Goal: Information Seeking & Learning: Compare options

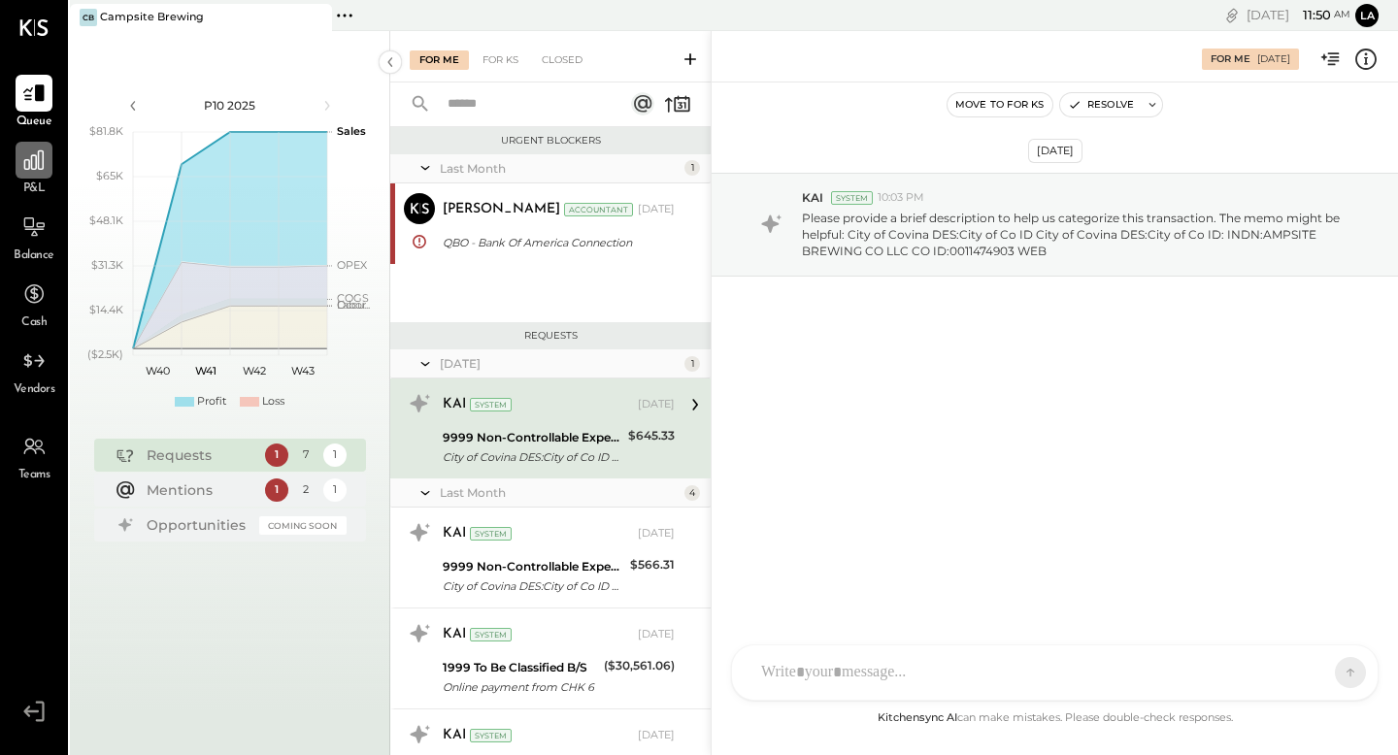
click at [40, 160] on icon at bounding box center [33, 160] width 25 height 25
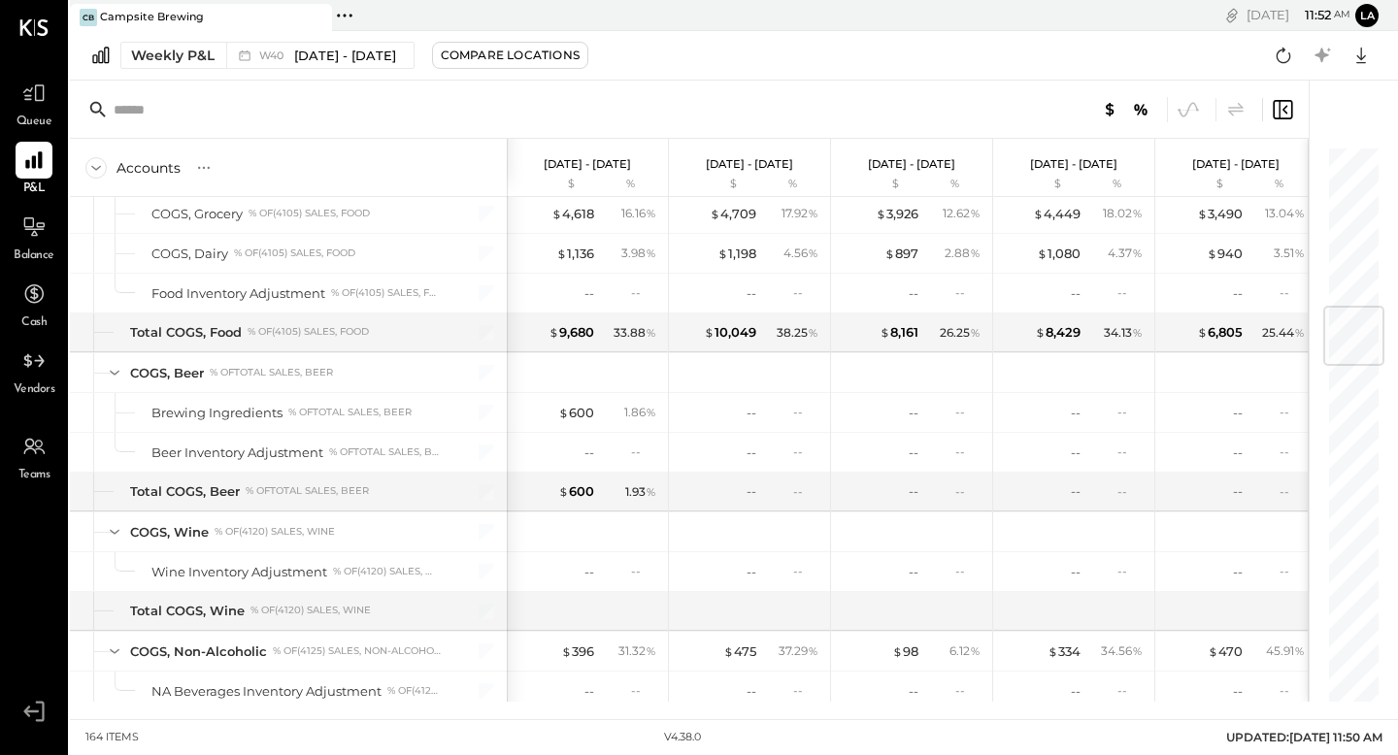
scroll to position [1355, 0]
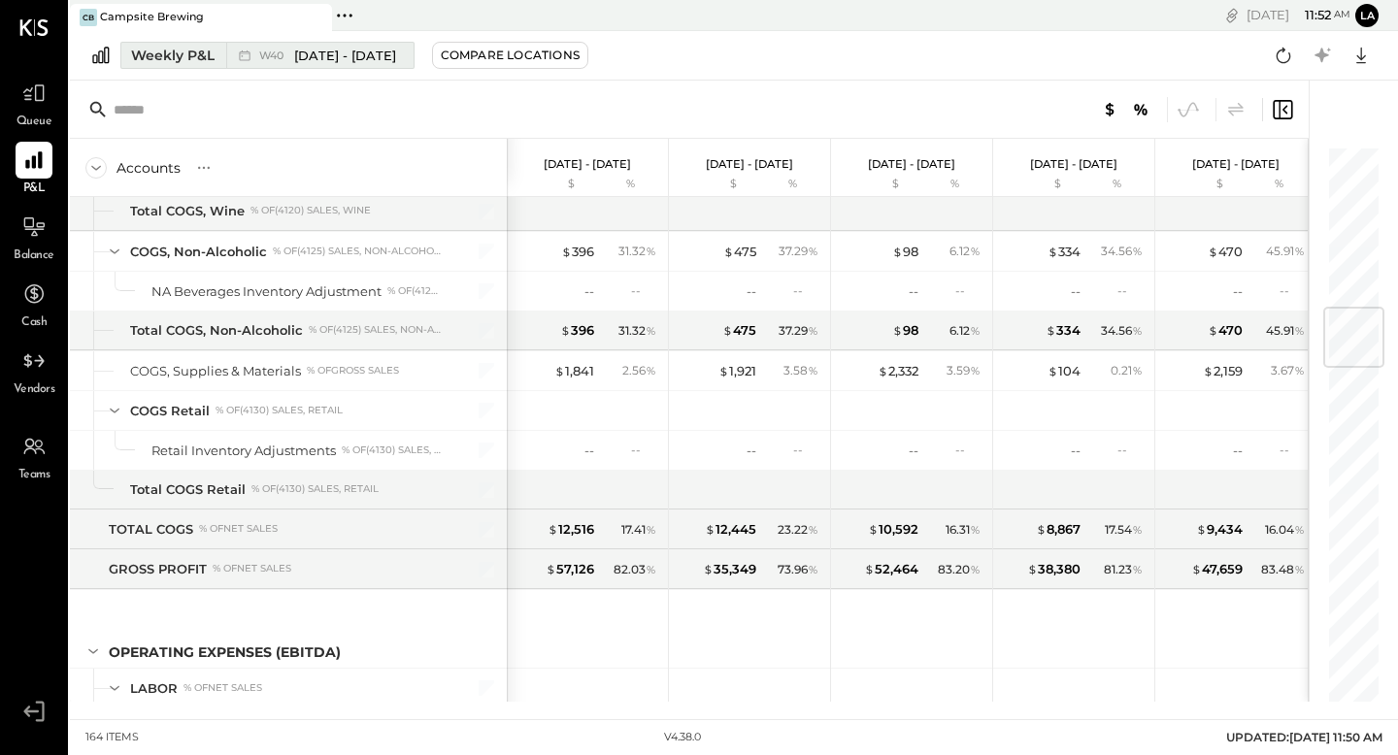
click at [199, 48] on div "Weekly P&L" at bounding box center [172, 55] width 83 height 19
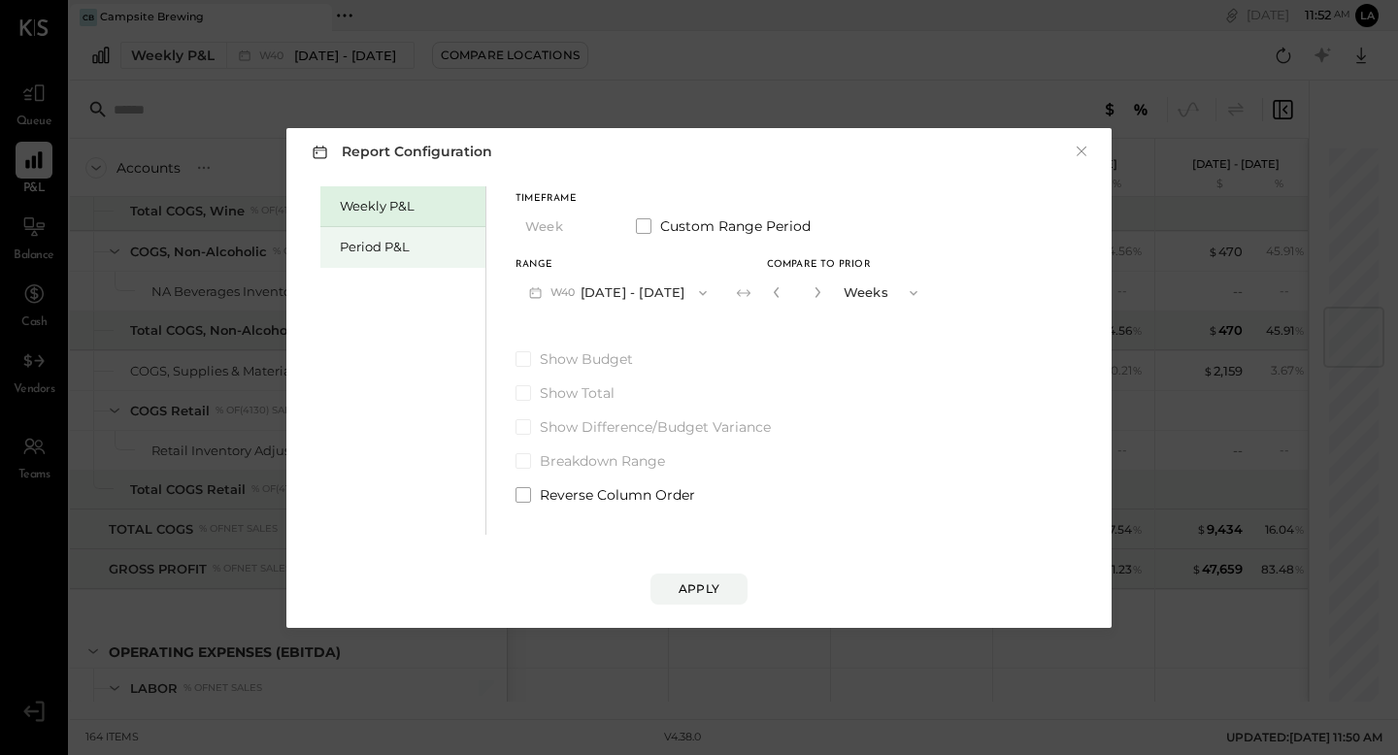
click at [429, 245] on div "Period P&L" at bounding box center [408, 247] width 136 height 18
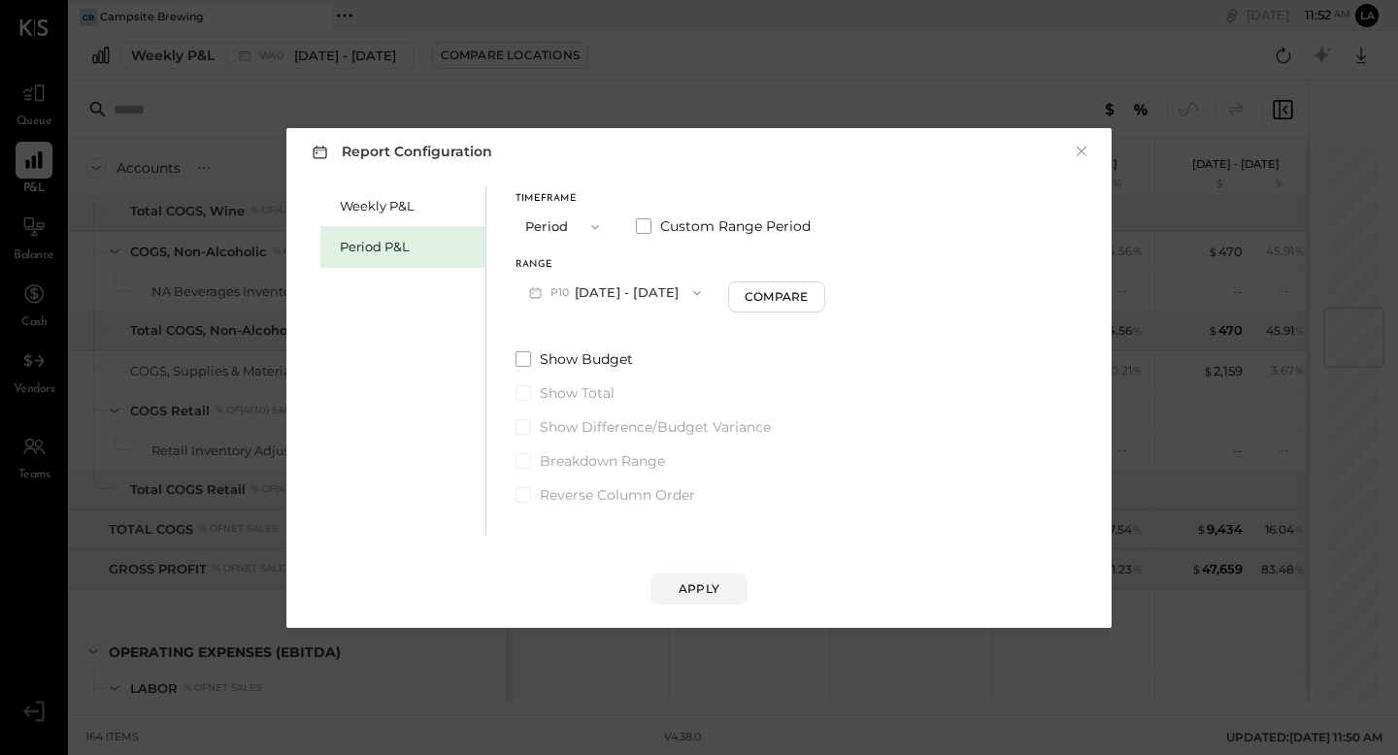
click at [627, 295] on button "P10 [DATE] - [DATE]" at bounding box center [614, 293] width 199 height 36
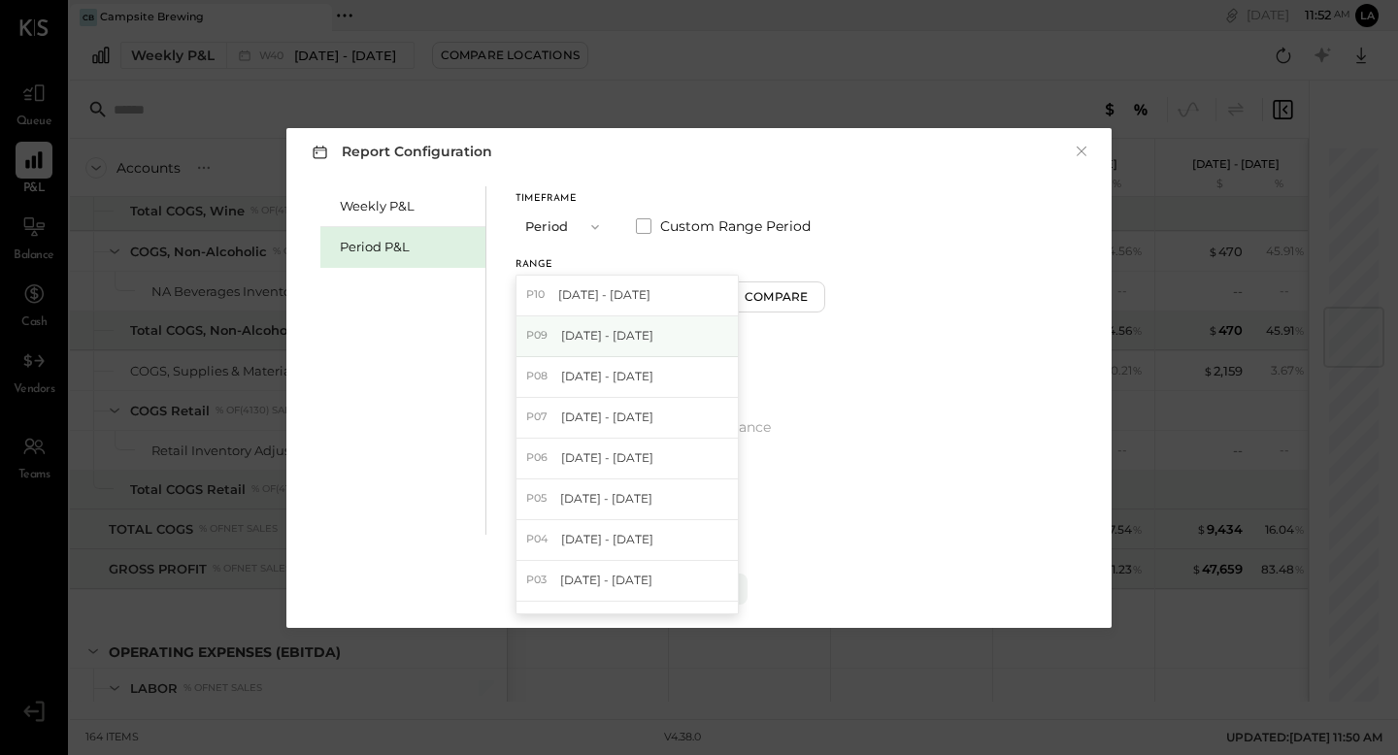
click at [631, 337] on span "[DATE] - [DATE]" at bounding box center [607, 335] width 92 height 17
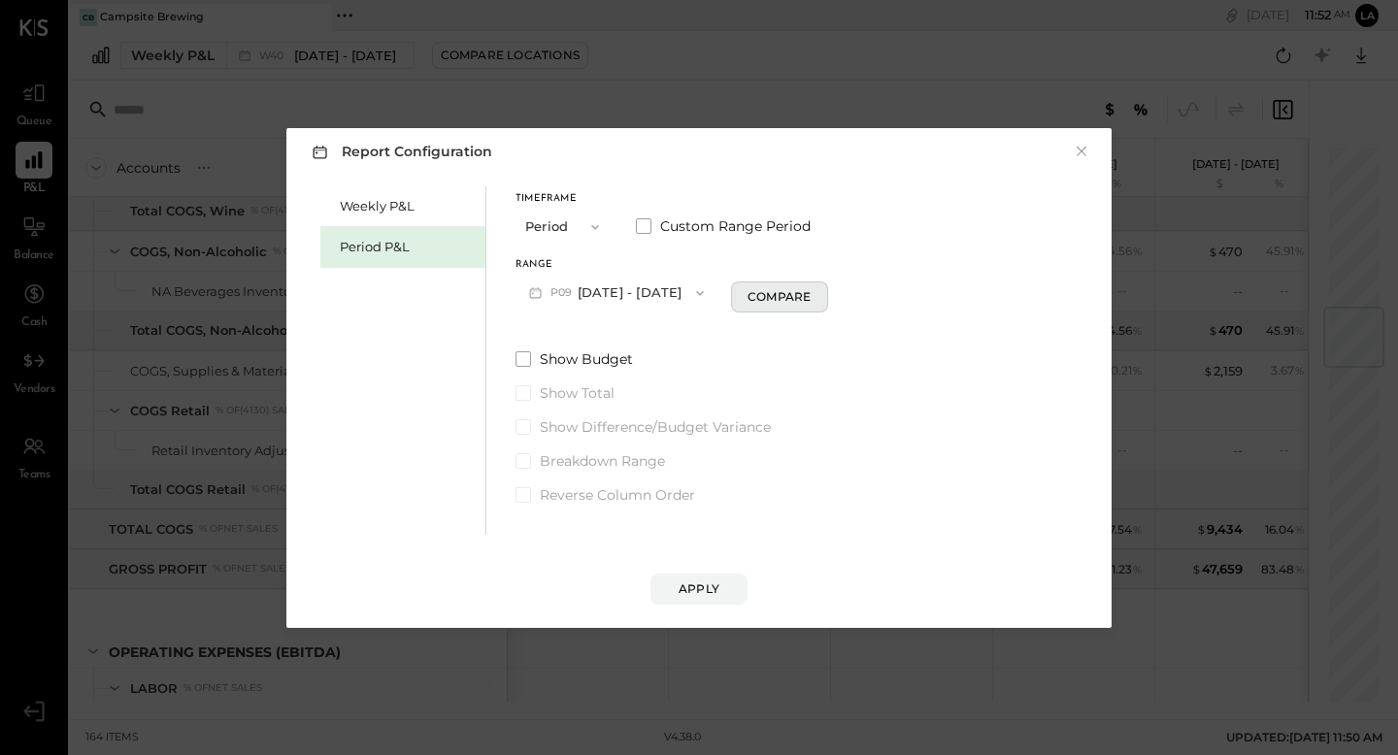
click at [810, 307] on button "Compare" at bounding box center [779, 297] width 97 height 31
click at [822, 300] on button "button" at bounding box center [815, 292] width 16 height 21
type input "*"
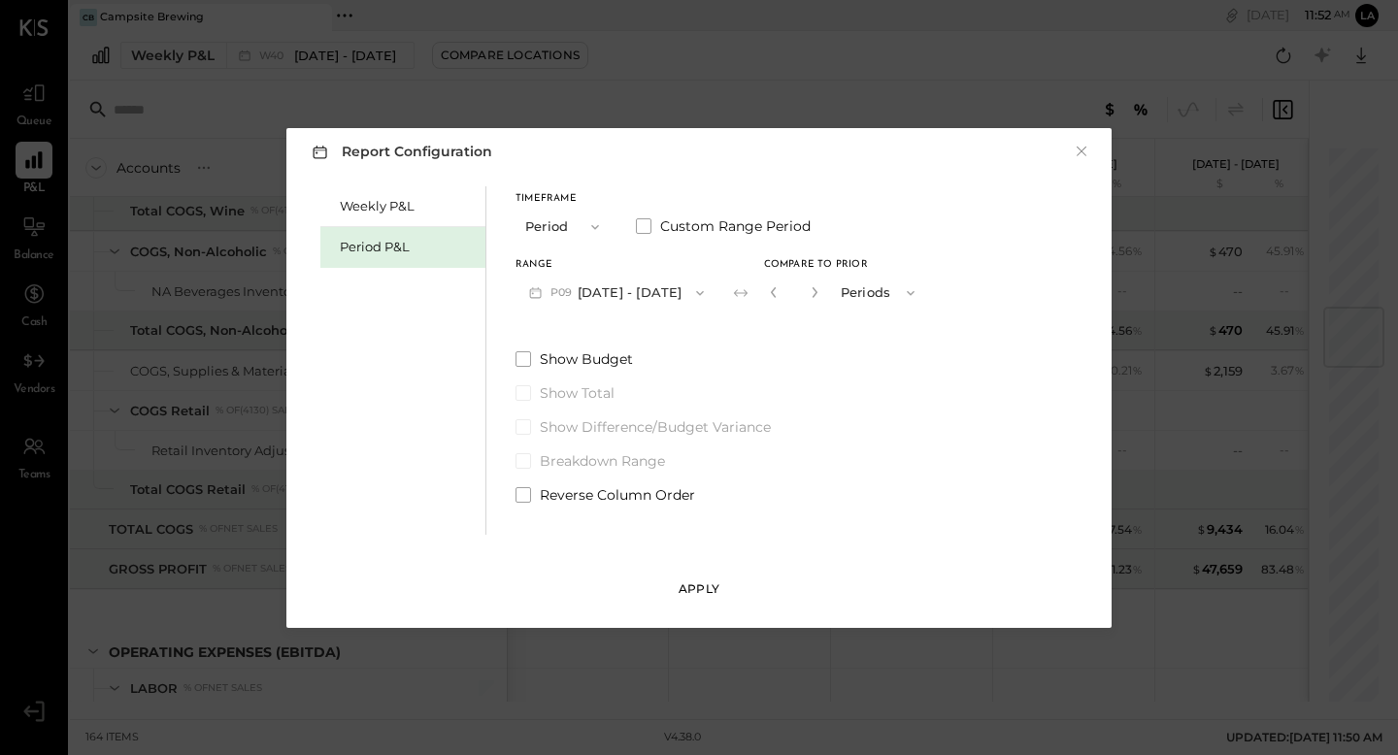
click at [718, 586] on button "Apply" at bounding box center [698, 589] width 97 height 31
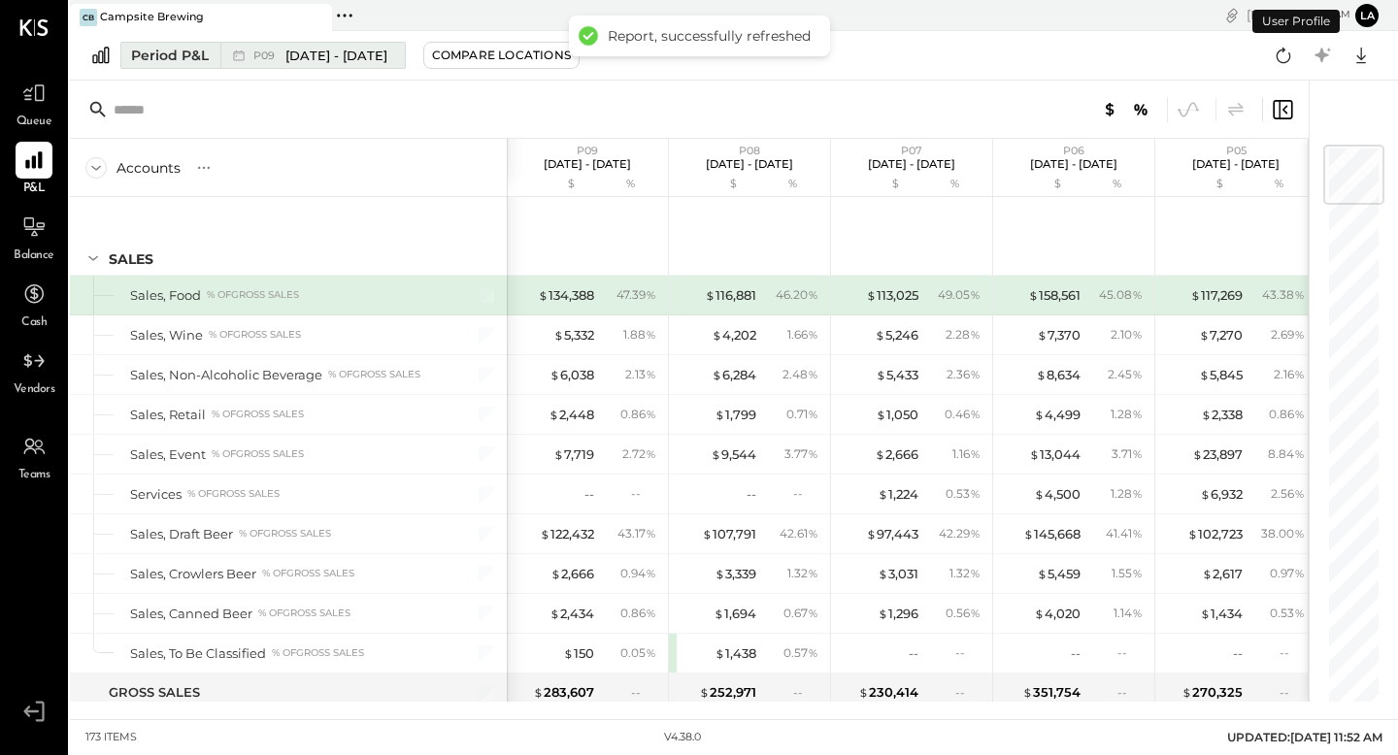
click at [271, 56] on span "P09" at bounding box center [266, 55] width 27 height 11
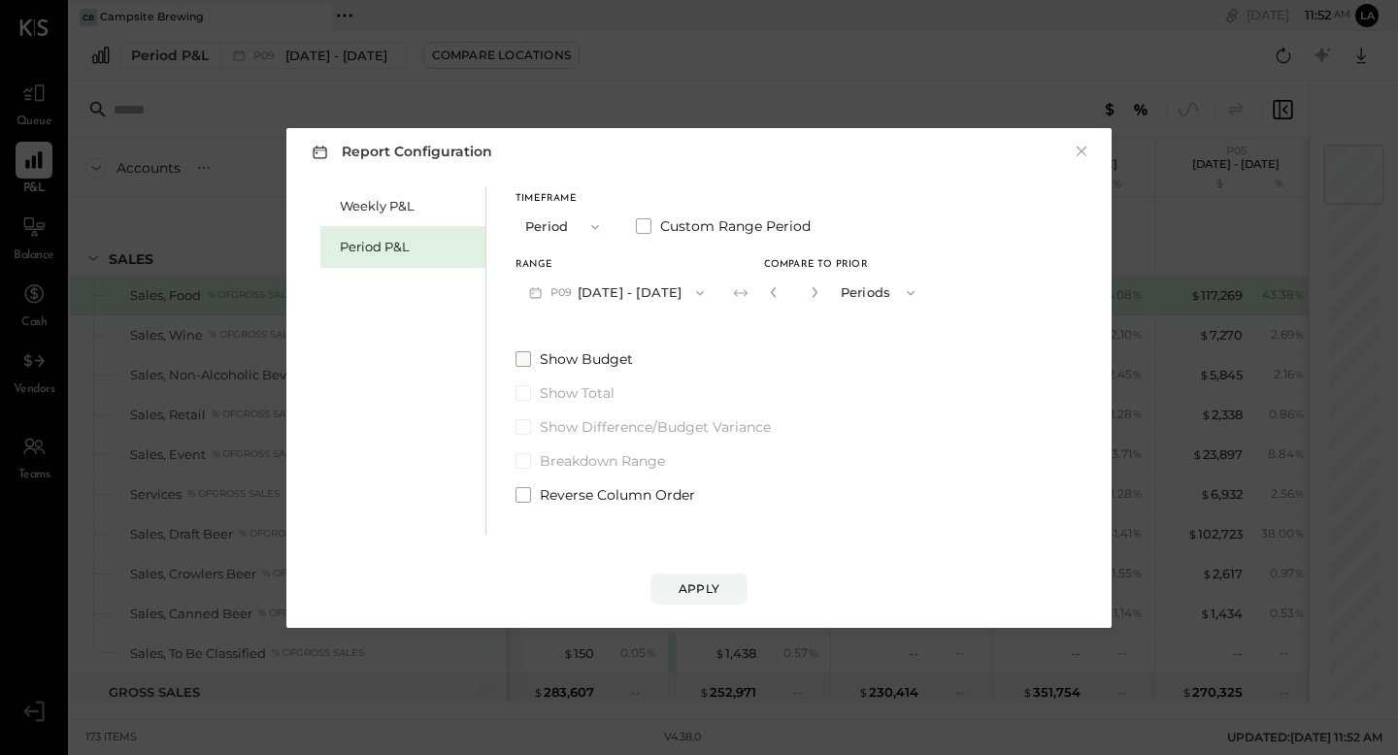
click at [529, 365] on span at bounding box center [523, 359] width 16 height 16
click at [690, 601] on button "Apply" at bounding box center [698, 589] width 97 height 31
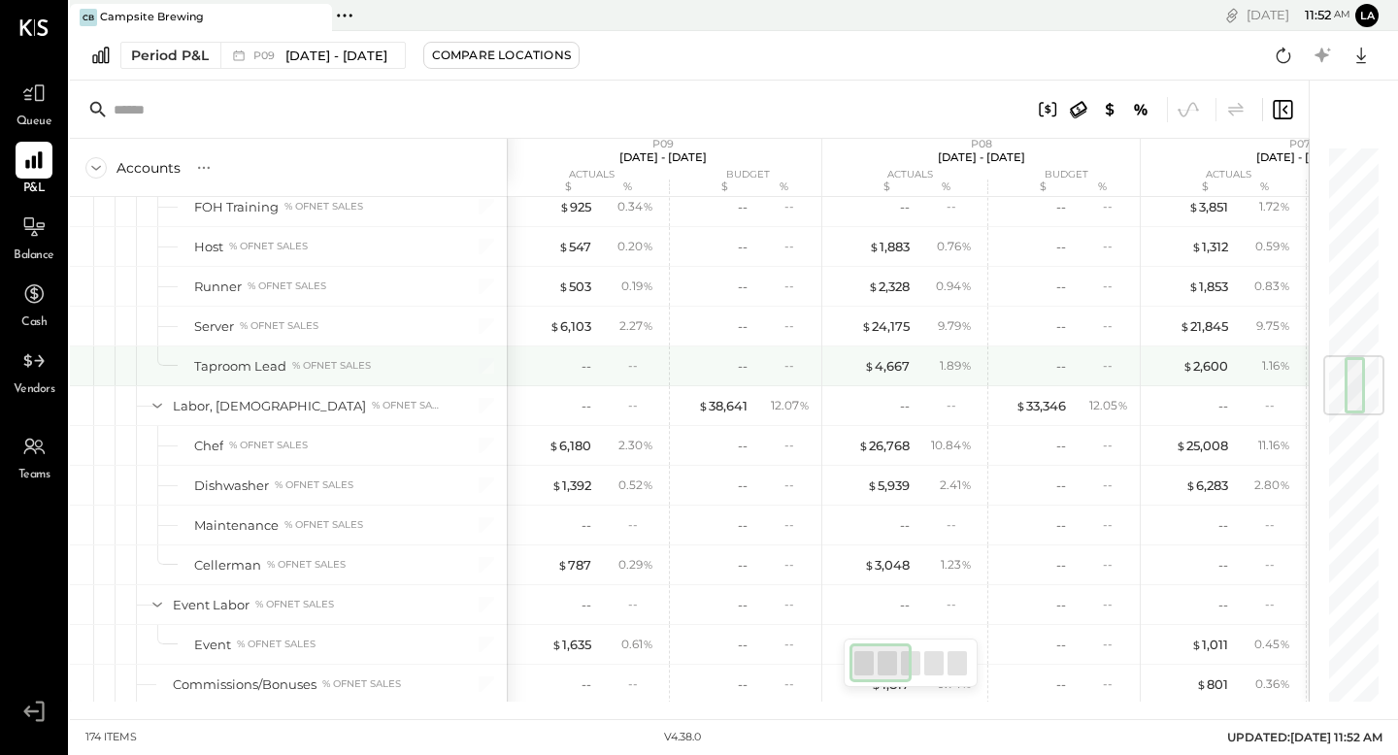
scroll to position [1742, 0]
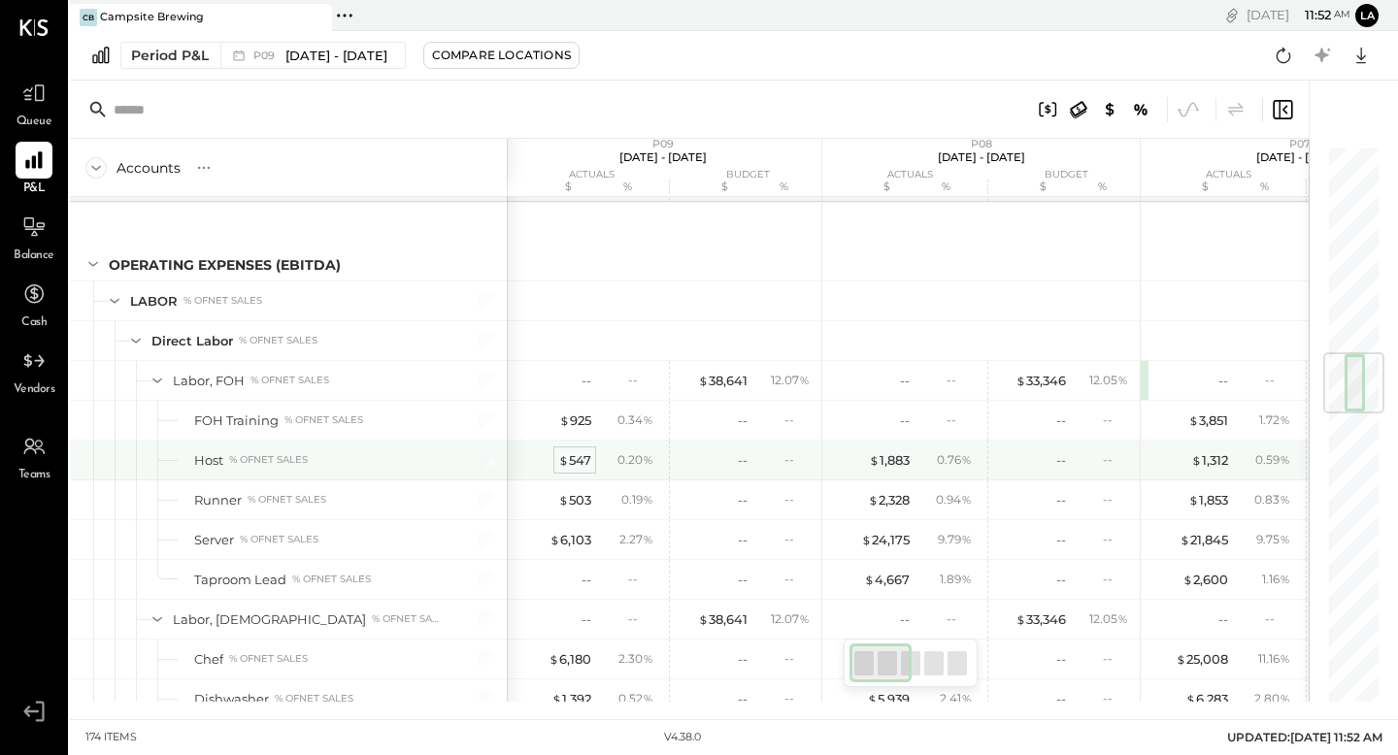
click at [571, 458] on div "$ 547" at bounding box center [574, 460] width 33 height 18
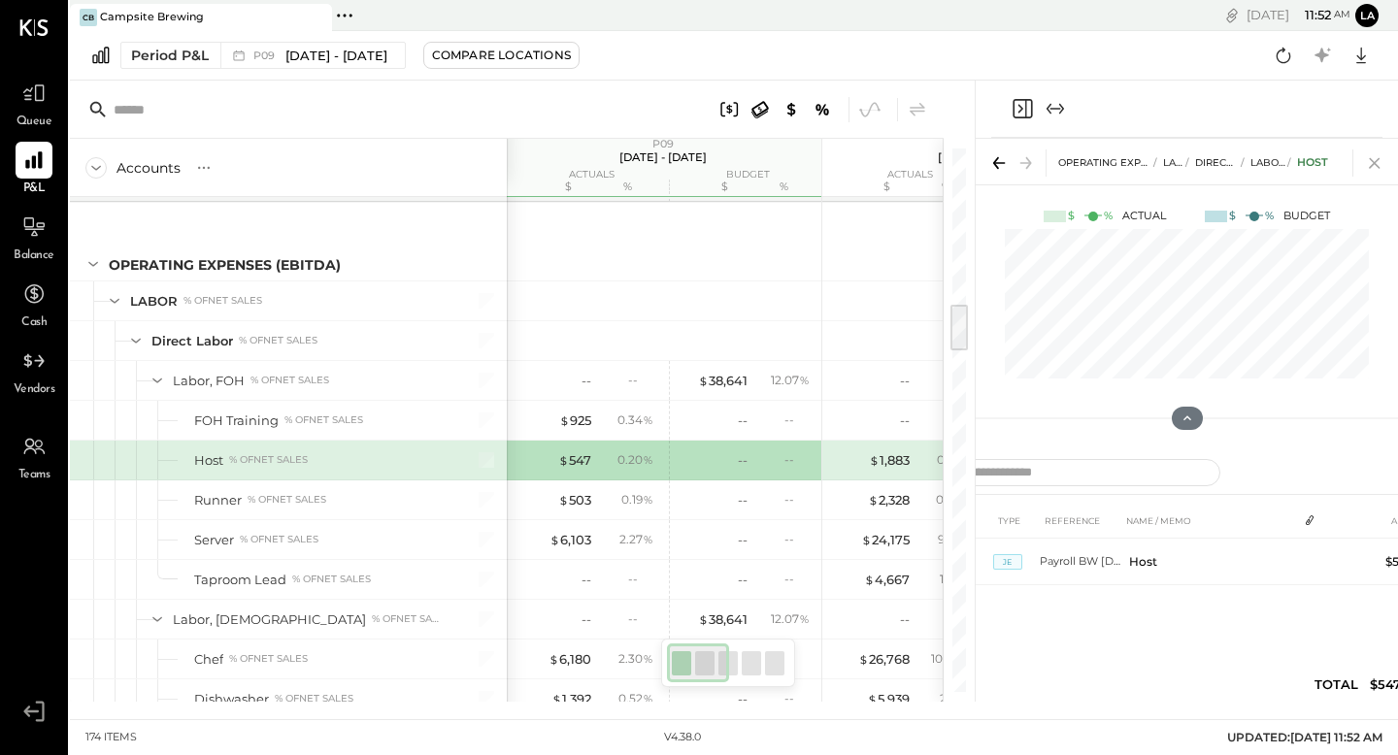
click at [1366, 166] on icon at bounding box center [1374, 162] width 27 height 27
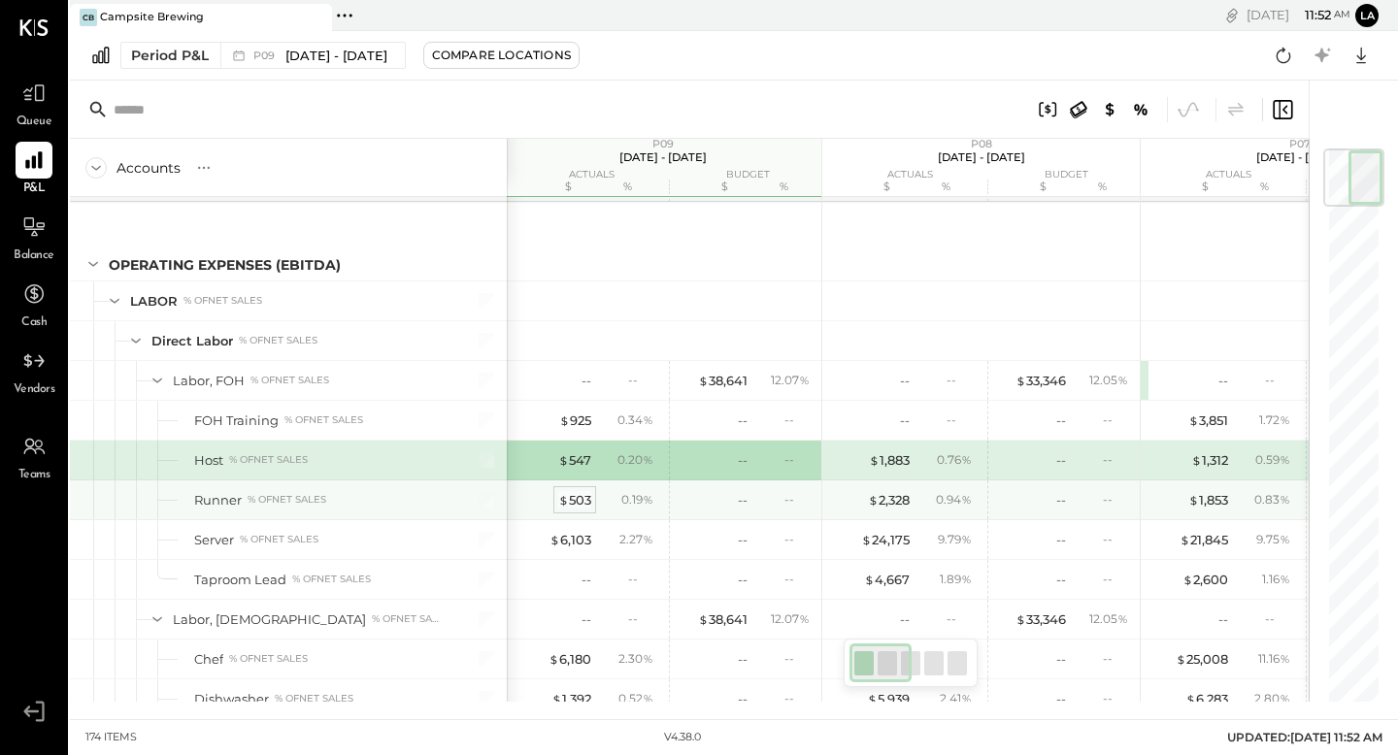
click at [581, 501] on div "$ 503" at bounding box center [574, 500] width 33 height 18
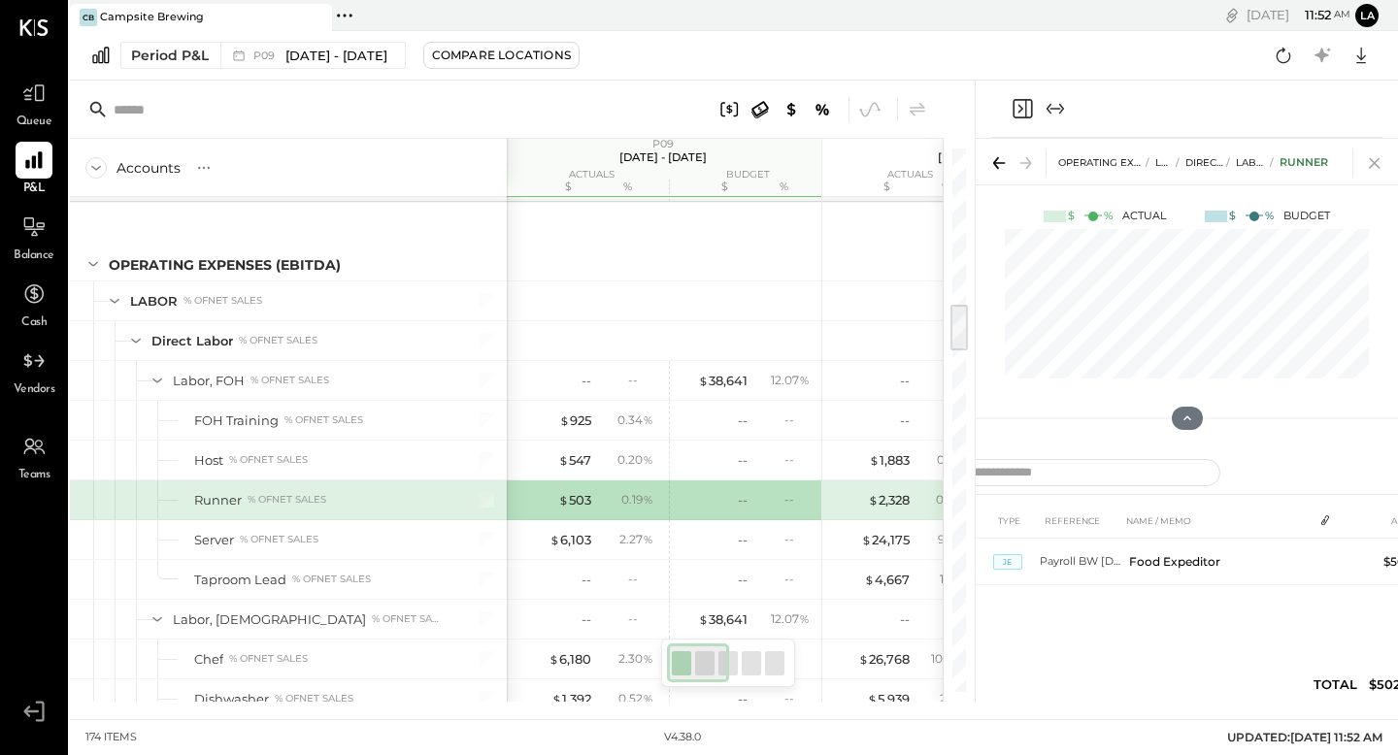
click at [1374, 170] on icon at bounding box center [1374, 162] width 27 height 27
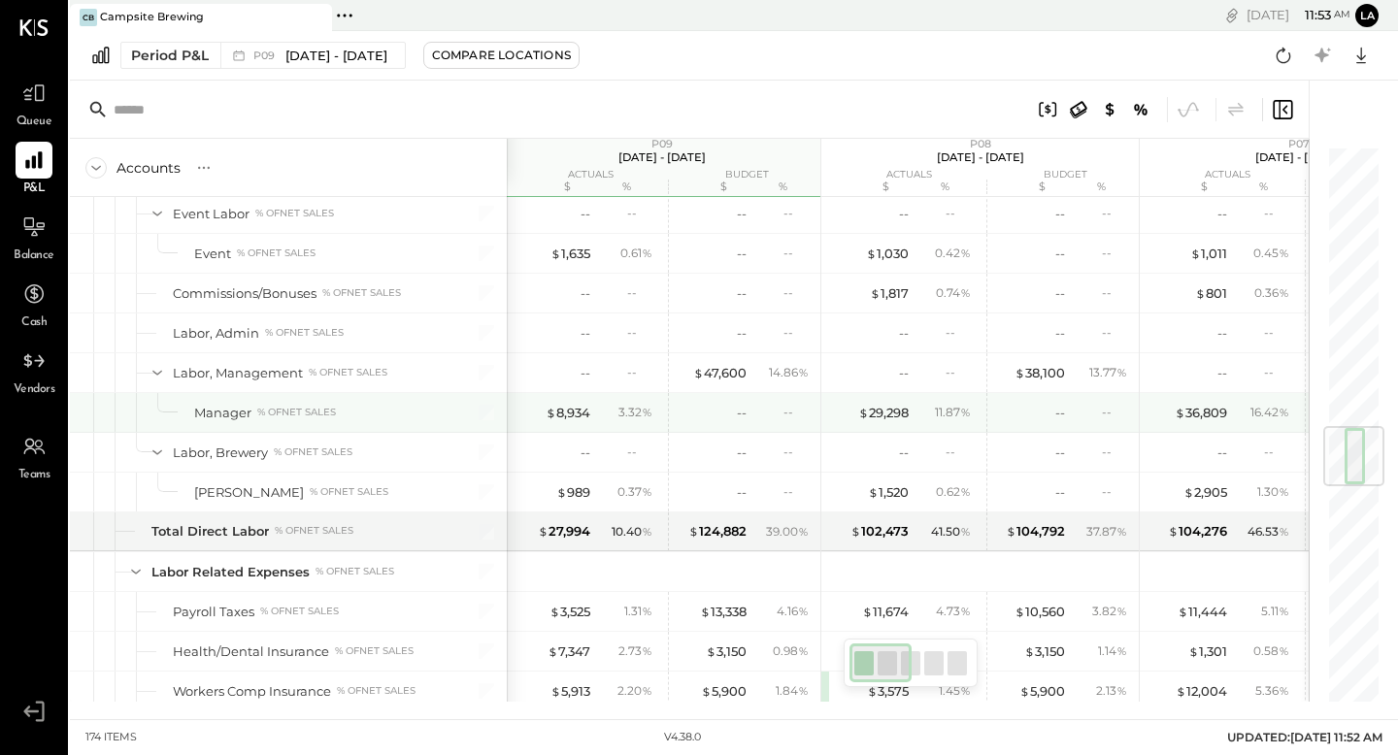
scroll to position [2352, 0]
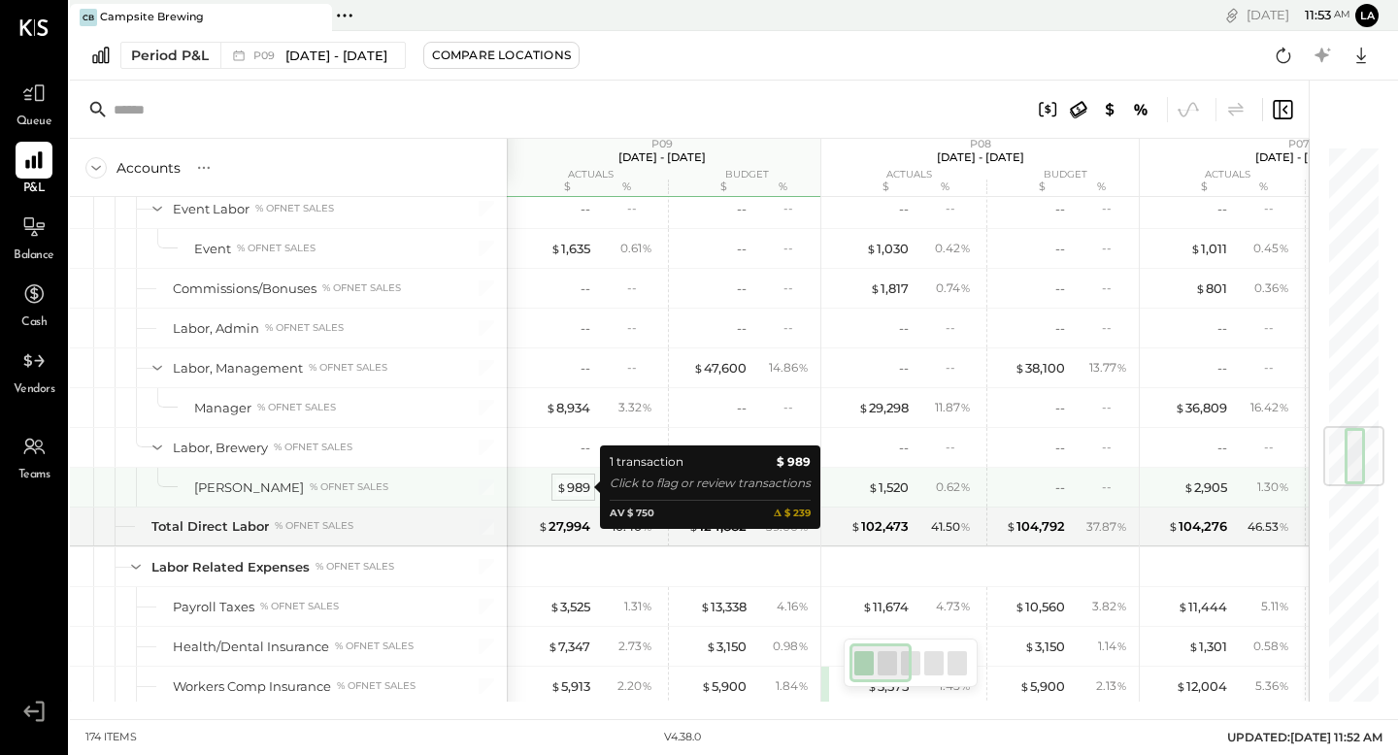
click at [582, 489] on div "$ 989" at bounding box center [573, 488] width 34 height 18
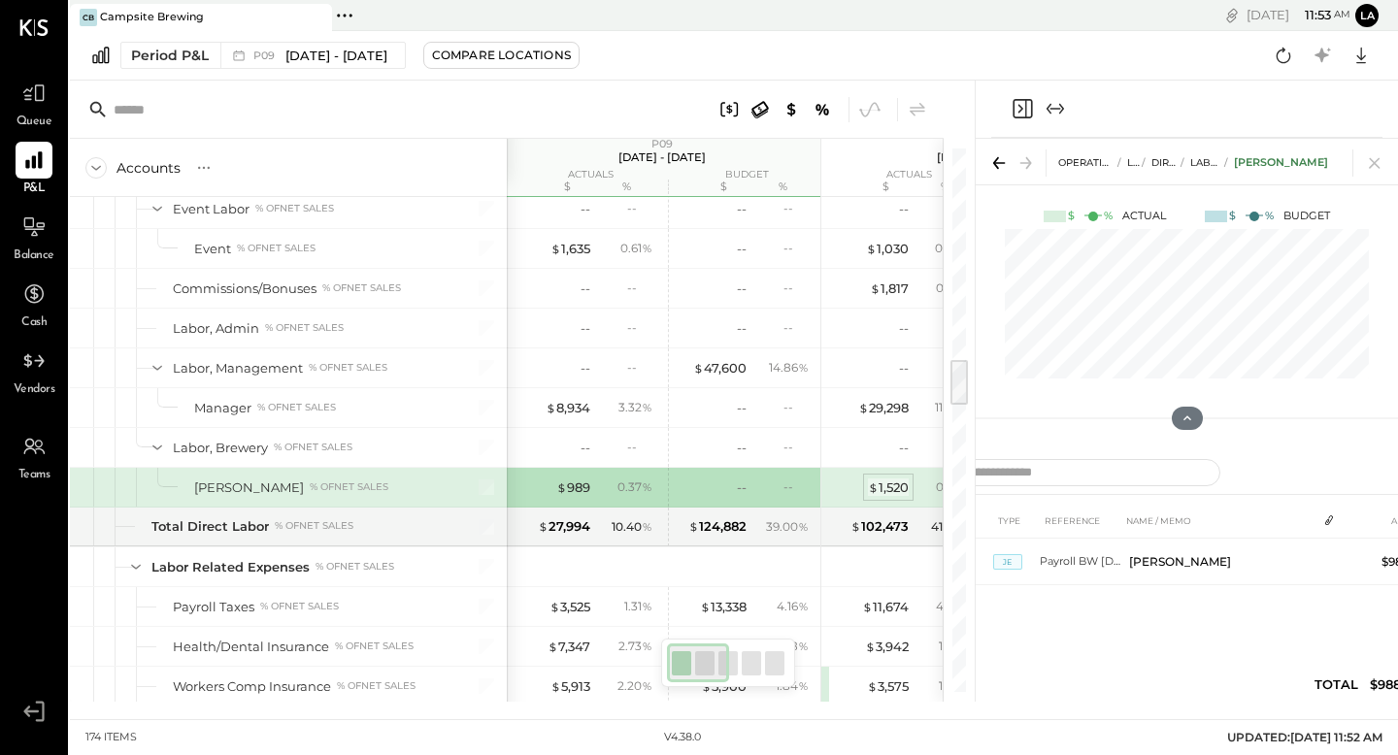
click at [891, 483] on div "$ 1,520" at bounding box center [888, 488] width 41 height 18
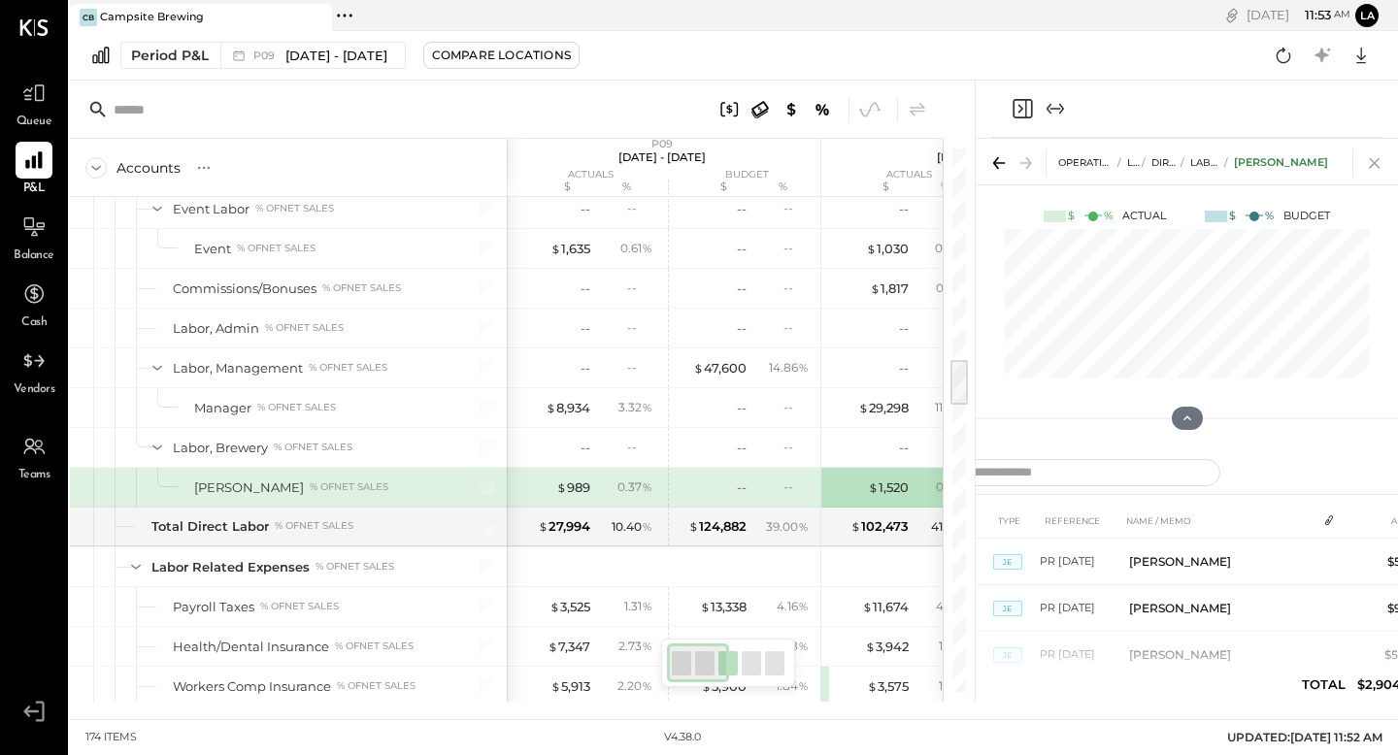
click at [1377, 165] on icon at bounding box center [1374, 163] width 11 height 11
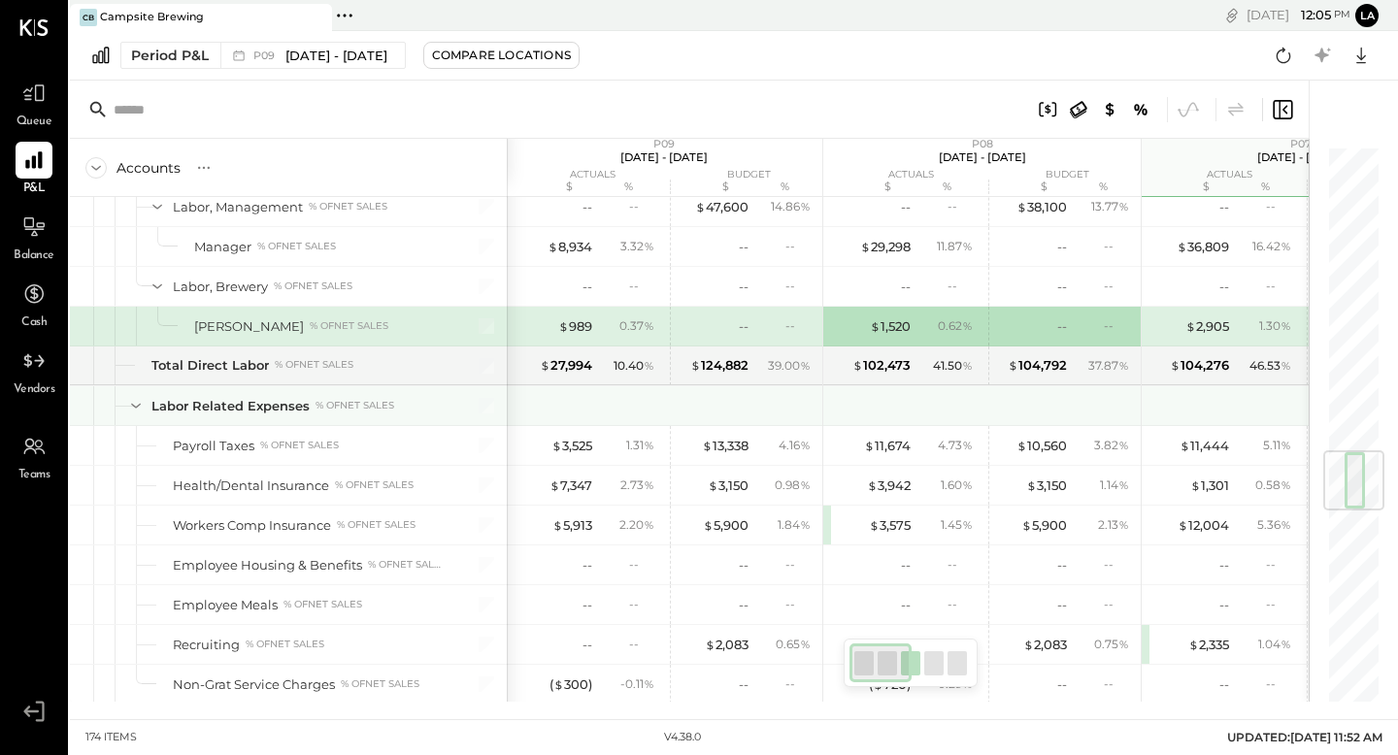
scroll to position [2561, 0]
